Goal: Task Accomplishment & Management: Complete application form

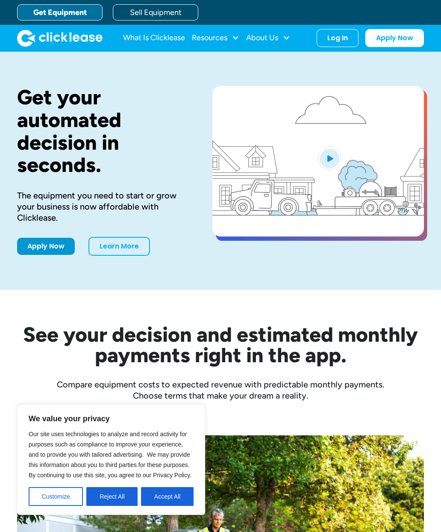
click at [44, 244] on link "Apply Now" at bounding box center [46, 246] width 58 height 17
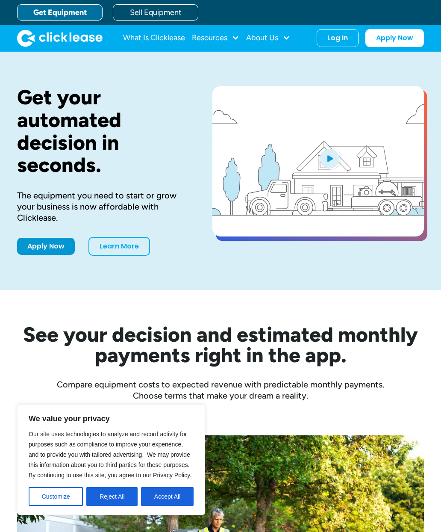
click at [66, 9] on link "Get Equipment" at bounding box center [59, 12] width 85 height 16
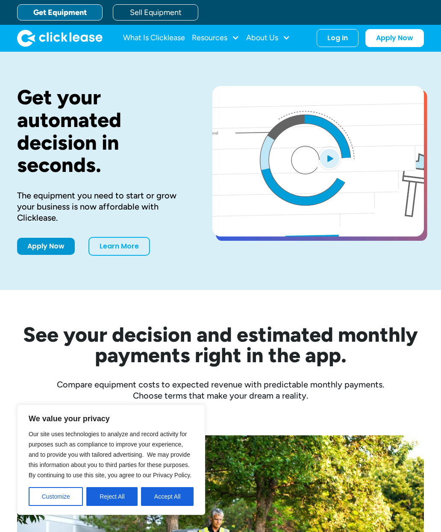
click at [53, 250] on link "Apply Now" at bounding box center [46, 246] width 58 height 17
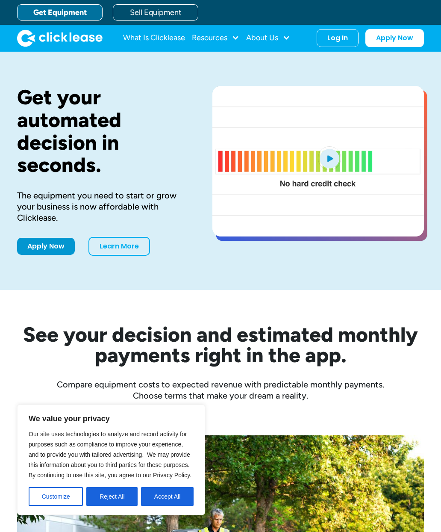
click at [50, 246] on link "Apply Now" at bounding box center [46, 246] width 58 height 17
